Goal: Ask a question

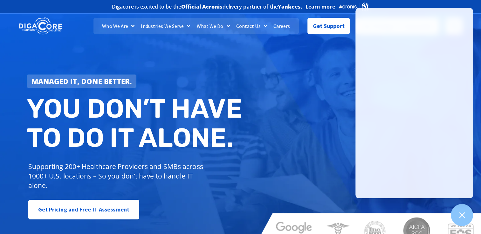
click at [289, 133] on div "Managed IT, done better. You don’t have to do IT alone. Supporting 200+ Healthc…" at bounding box center [240, 129] width 481 height 238
click at [464, 213] on icon at bounding box center [462, 216] width 6 height 6
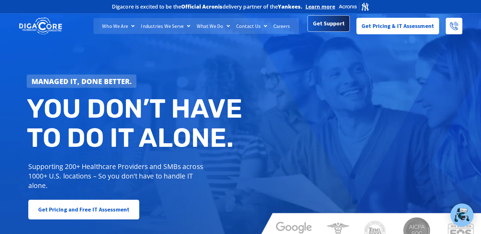
click at [341, 25] on span "Get Support" at bounding box center [329, 23] width 32 height 13
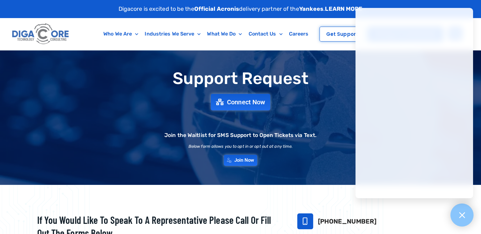
click at [459, 220] on div at bounding box center [461, 215] width 23 height 23
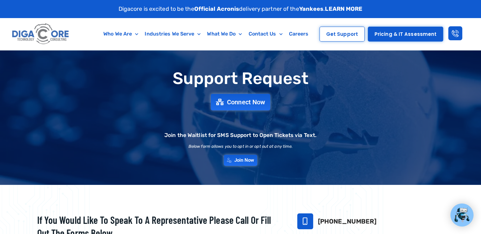
click at [459, 220] on img at bounding box center [461, 215] width 17 height 17
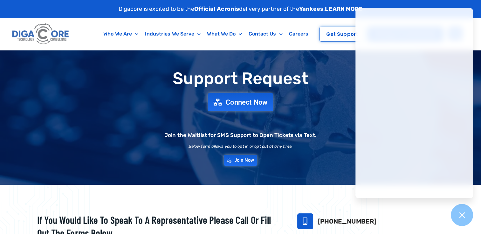
click at [251, 101] on span "Connect Now" at bounding box center [247, 102] width 42 height 7
